Goal: Task Accomplishment & Management: Complete application form

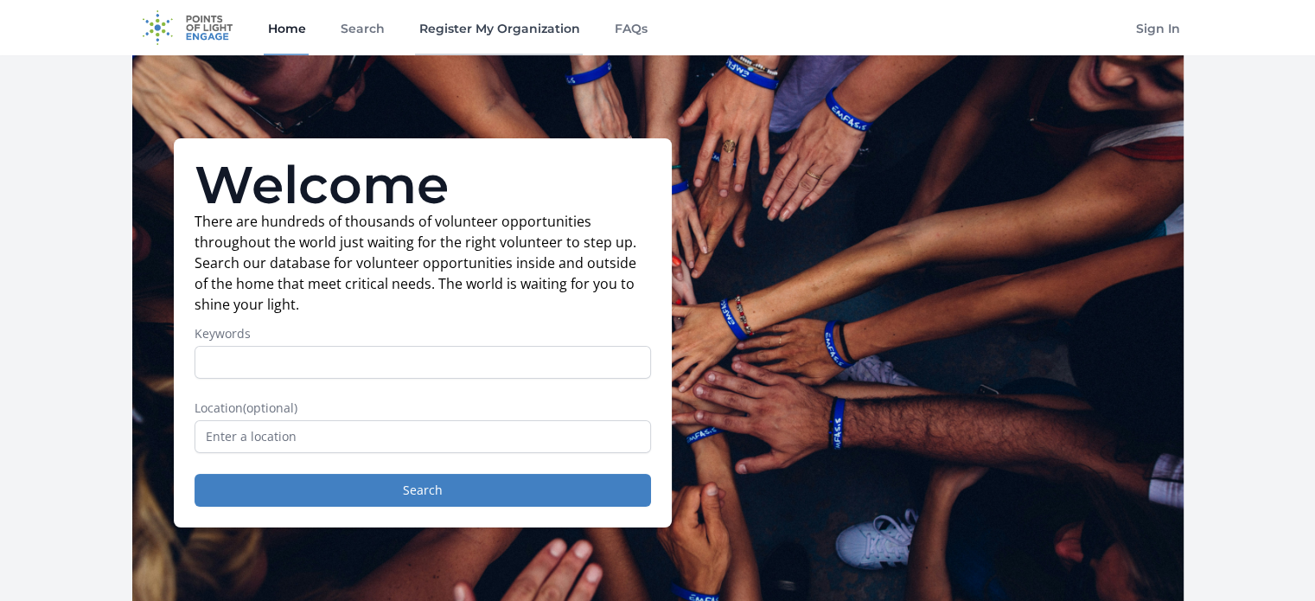
click at [487, 27] on link "Register My Organization" at bounding box center [499, 27] width 168 height 55
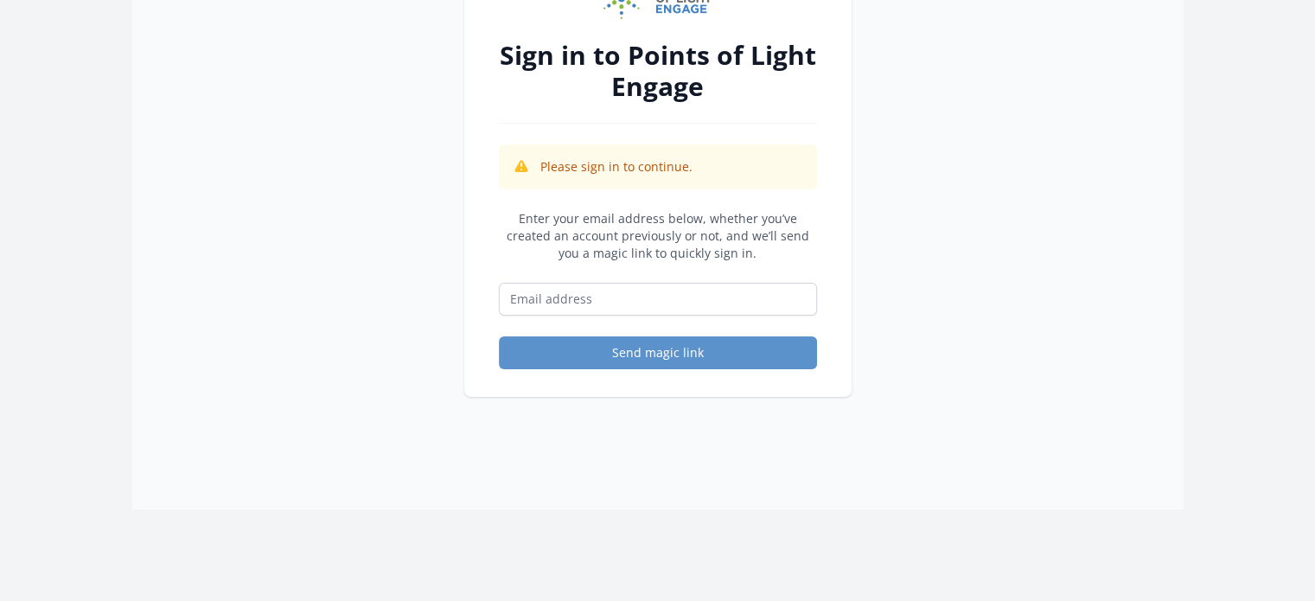
scroll to position [173, 0]
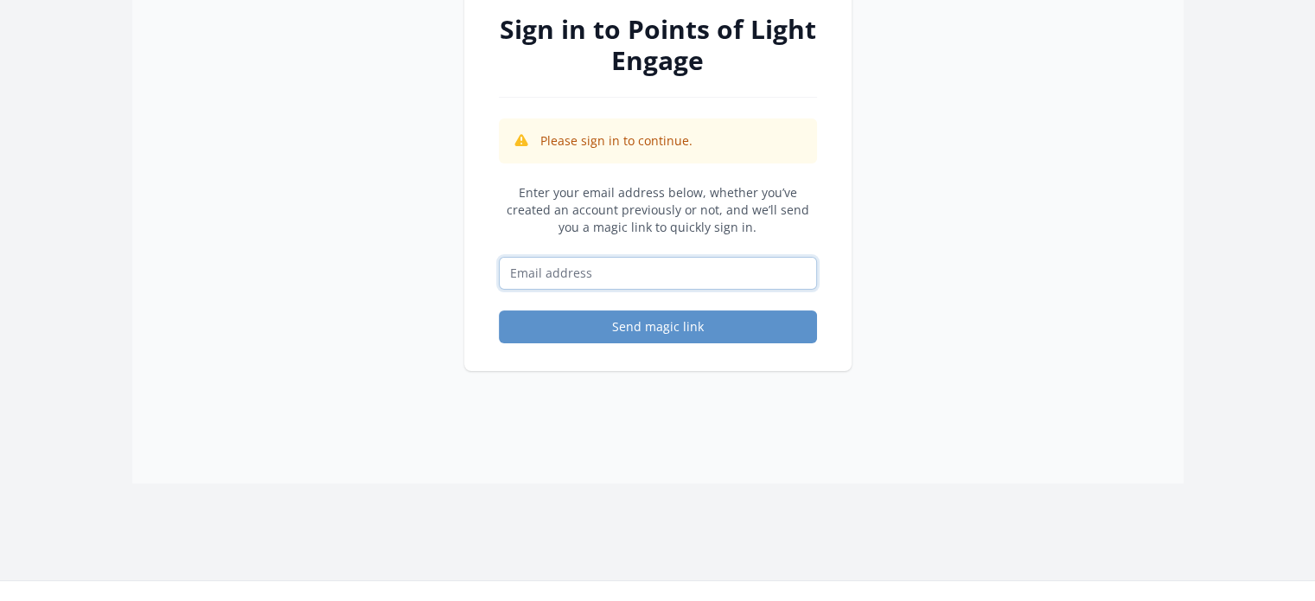
click at [613, 274] on input "Email address" at bounding box center [658, 273] width 318 height 33
type input "[PERSON_NAME][EMAIL_ADDRESS][PERSON_NAME][DOMAIN_NAME]"
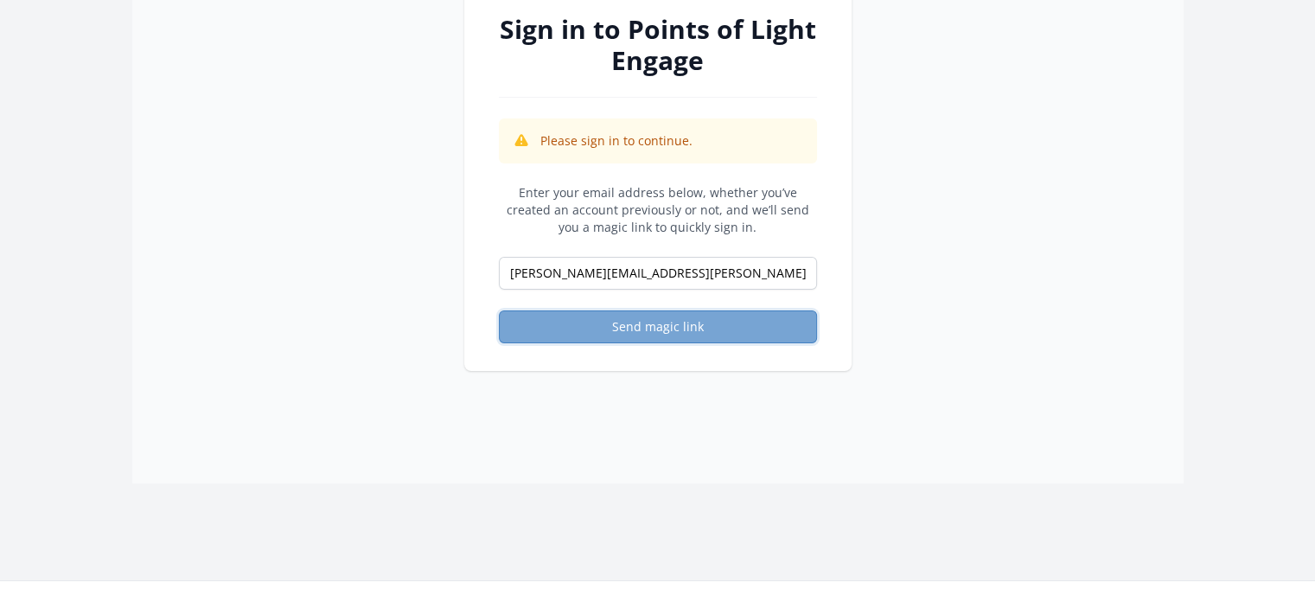
click at [633, 326] on button "Send magic link" at bounding box center [658, 326] width 318 height 33
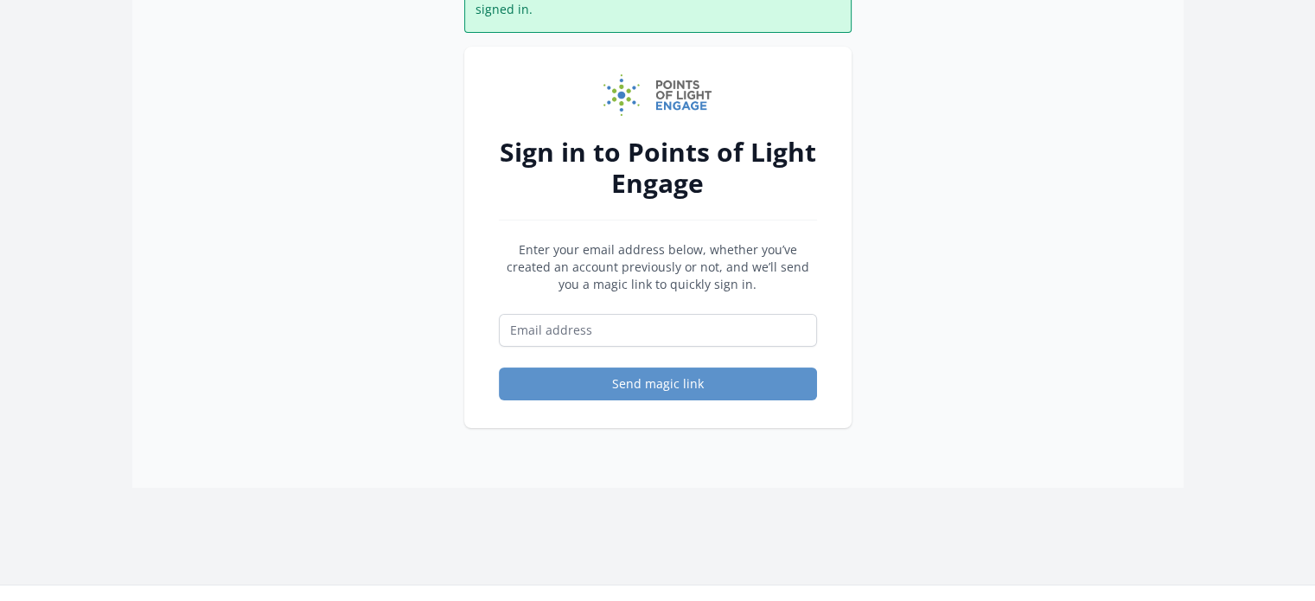
scroll to position [173, 0]
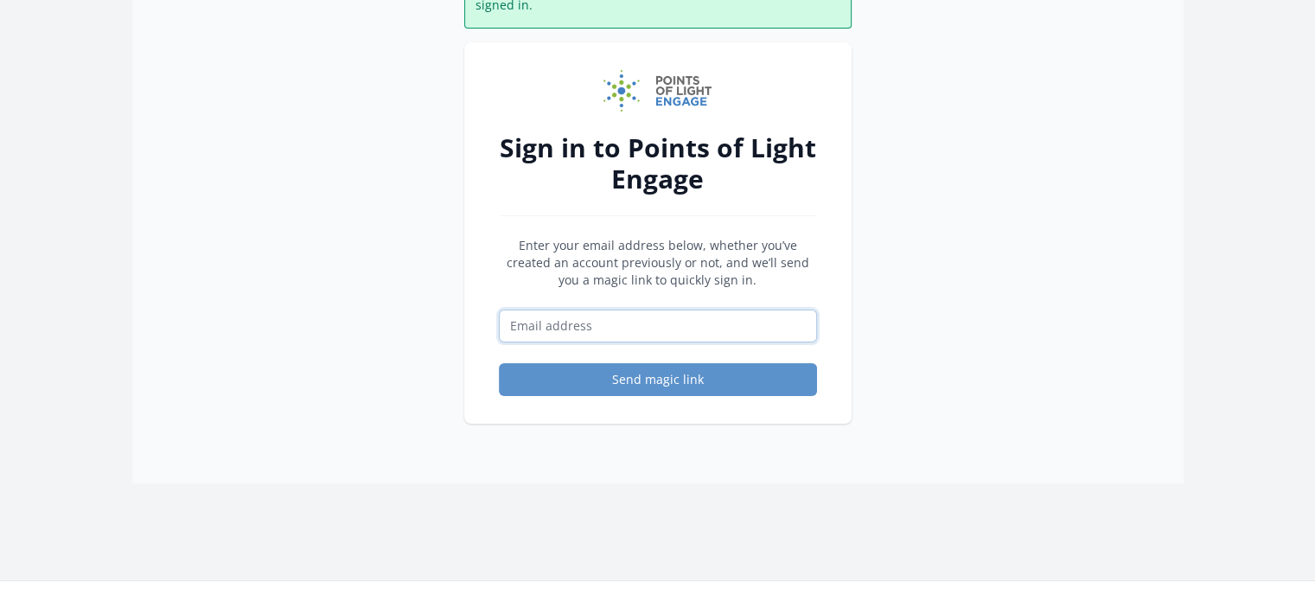
click at [566, 310] on input "Email address" at bounding box center [658, 326] width 318 height 33
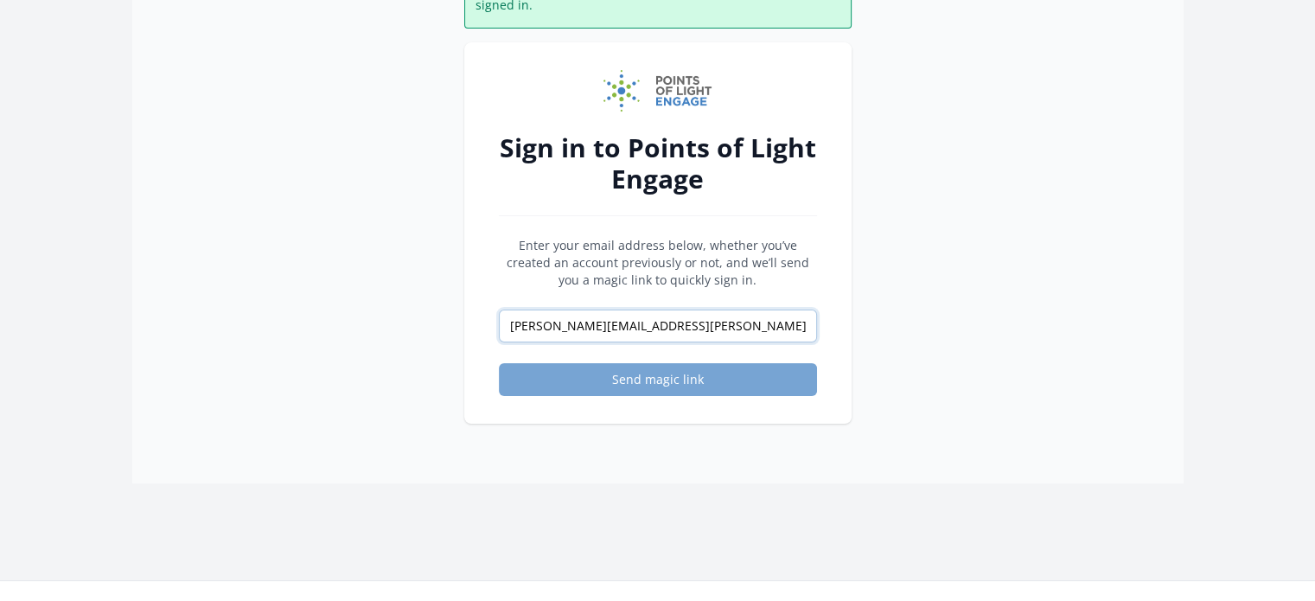
type input "amy.marsters@hospicecom.com"
click at [604, 365] on button "Send magic link" at bounding box center [658, 379] width 318 height 33
